Goal: Navigation & Orientation: Go to known website

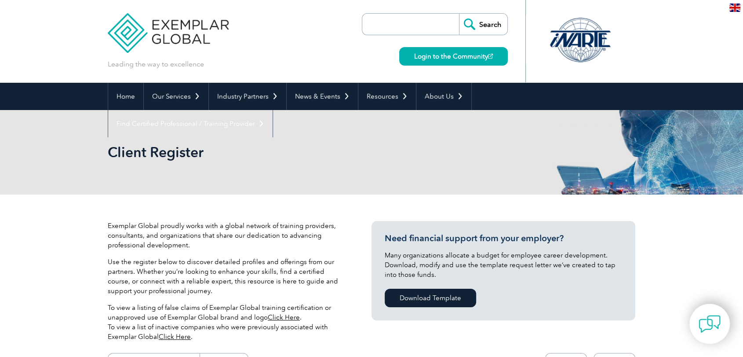
click at [736, 11] on img at bounding box center [734, 8] width 11 height 8
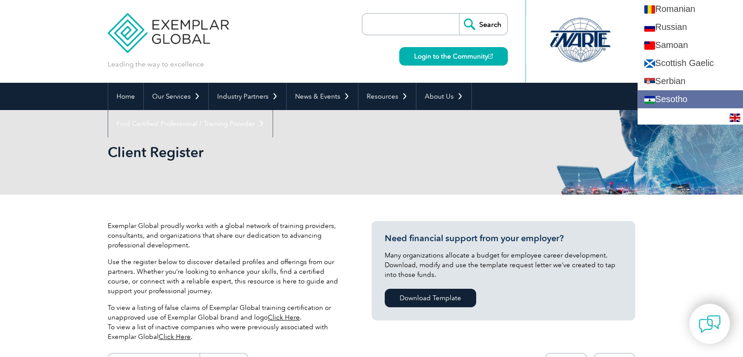
scroll to position [1368, 0]
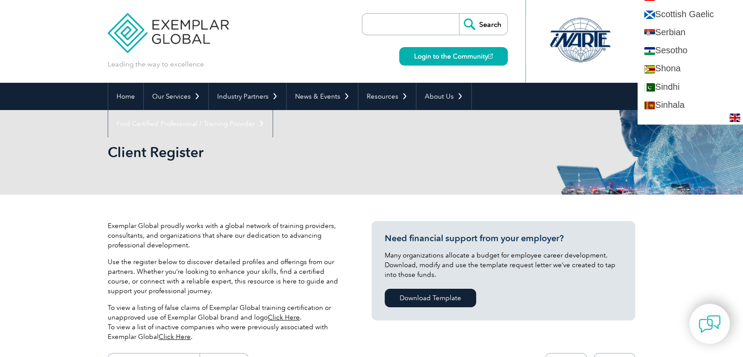
click at [326, 24] on div "Leading the way to excellence Search" at bounding box center [372, 41] width 528 height 83
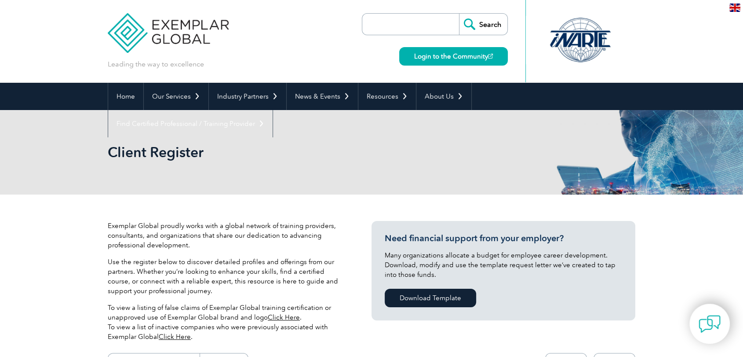
click at [159, 37] on img at bounding box center [168, 26] width 121 height 53
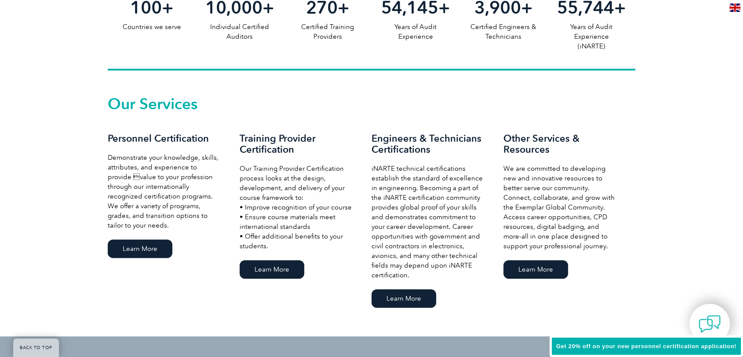
scroll to position [541, 0]
